Goal: Task Accomplishment & Management: Complete application form

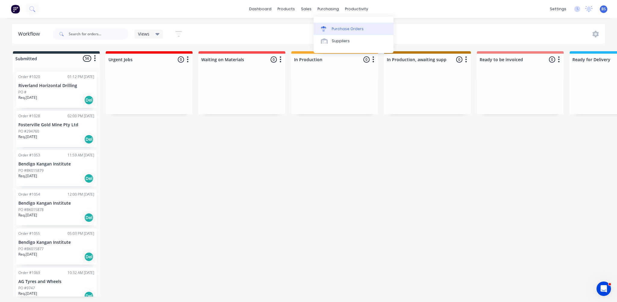
click at [351, 32] on link "Purchase Orders" at bounding box center [353, 29] width 80 height 12
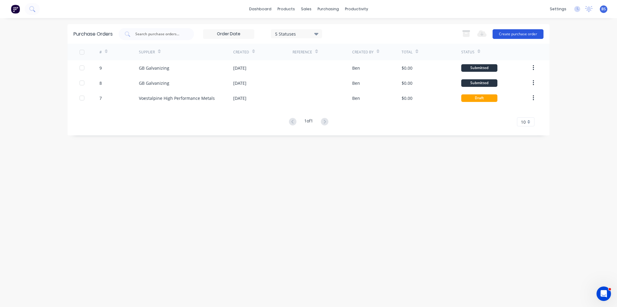
click at [522, 34] on button "Create purchase order" at bounding box center [517, 34] width 51 height 10
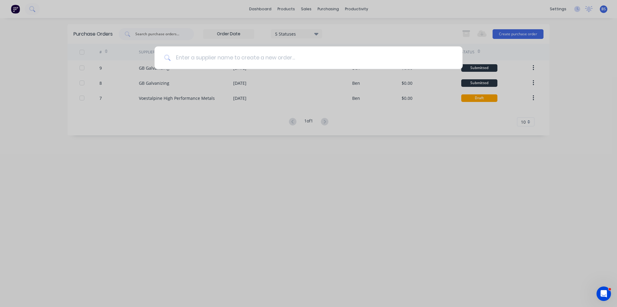
click at [234, 57] on input at bounding box center [312, 57] width 282 height 23
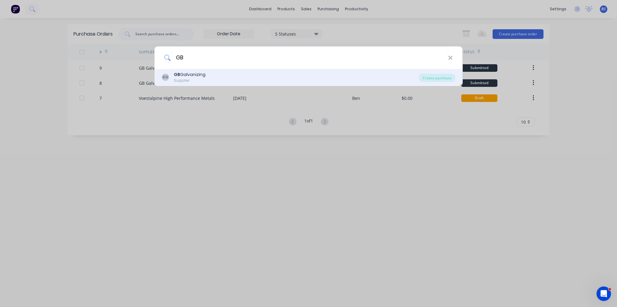
type input "GB"
click at [204, 76] on div "GB Galvanizing" at bounding box center [190, 74] width 32 height 6
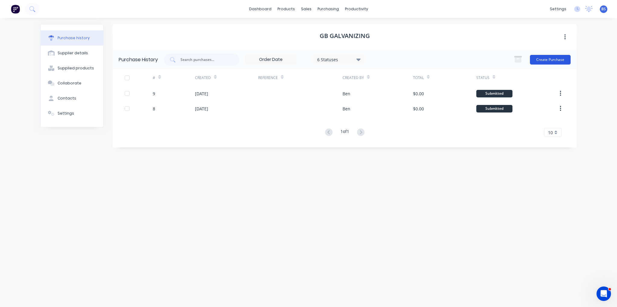
click at [546, 60] on button "Create Purchase" at bounding box center [550, 60] width 41 height 10
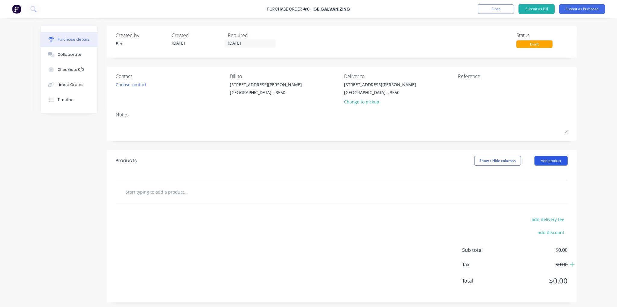
click at [560, 163] on button "Add product" at bounding box center [550, 161] width 33 height 10
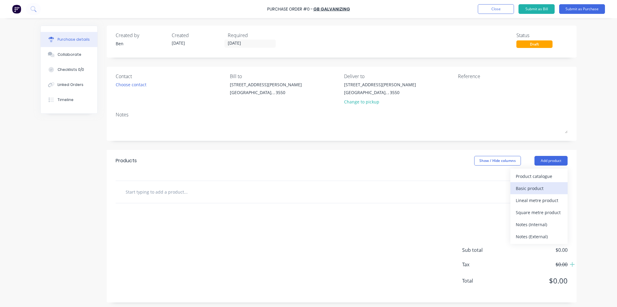
click at [544, 186] on div "Basic product" at bounding box center [539, 188] width 46 height 9
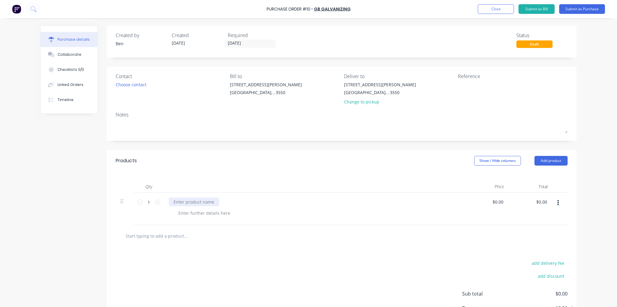
click at [179, 204] on div at bounding box center [194, 201] width 50 height 9
click at [182, 209] on div at bounding box center [203, 212] width 61 height 9
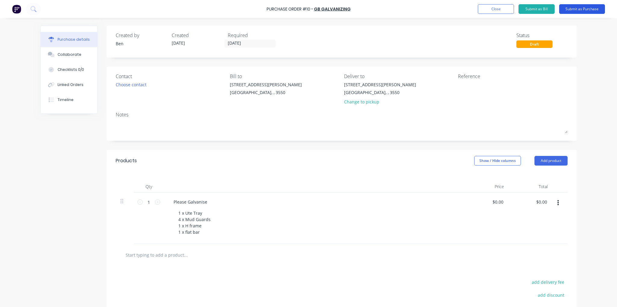
click at [583, 9] on button "Submit as Purchase" at bounding box center [582, 9] width 46 height 10
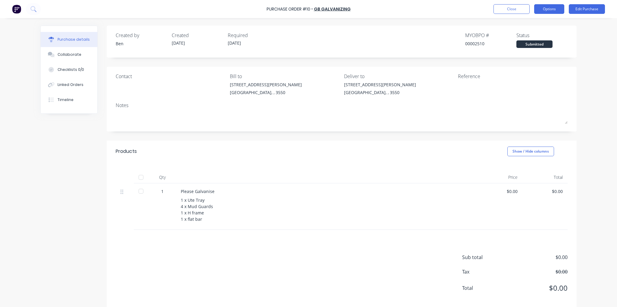
click at [553, 10] on button "Options" at bounding box center [549, 9] width 30 height 10
click at [549, 22] on div "Print / Email" at bounding box center [535, 24] width 46 height 9
click at [549, 45] on div "Without pricing" at bounding box center [535, 48] width 46 height 9
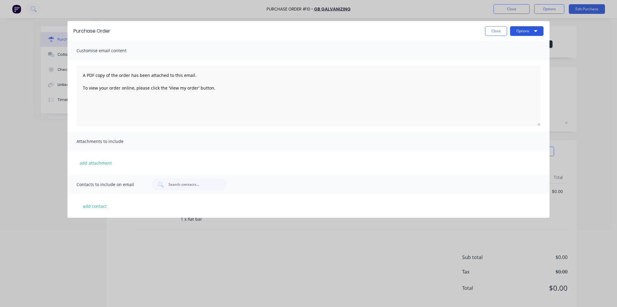
click at [525, 31] on button "Options" at bounding box center [526, 31] width 33 height 10
click at [513, 51] on button "Print" at bounding box center [514, 46] width 57 height 12
